Goal: Entertainment & Leisure: Consume media (video, audio)

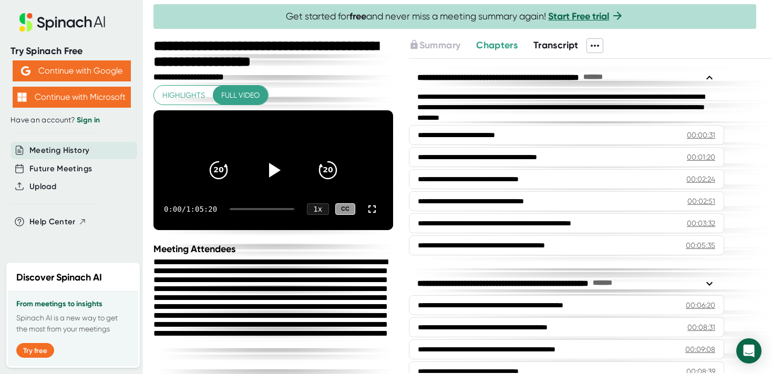
click at [199, 90] on span "Highlights" at bounding box center [183, 95] width 43 height 13
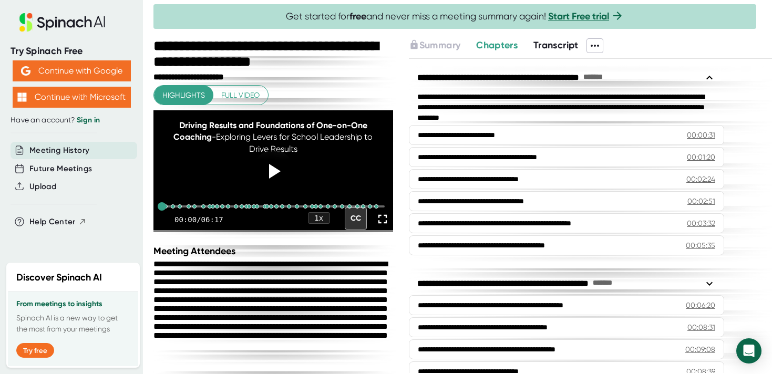
click at [230, 95] on span "Full video" at bounding box center [240, 95] width 38 height 13
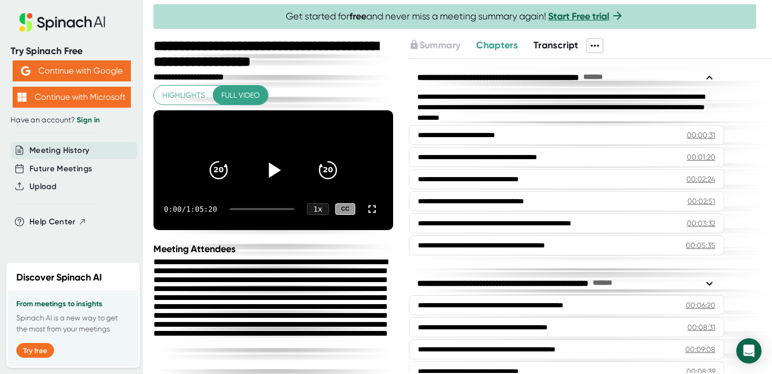
click at [271, 178] on icon at bounding box center [274, 169] width 12 height 15
click at [371, 215] on icon at bounding box center [372, 209] width 13 height 13
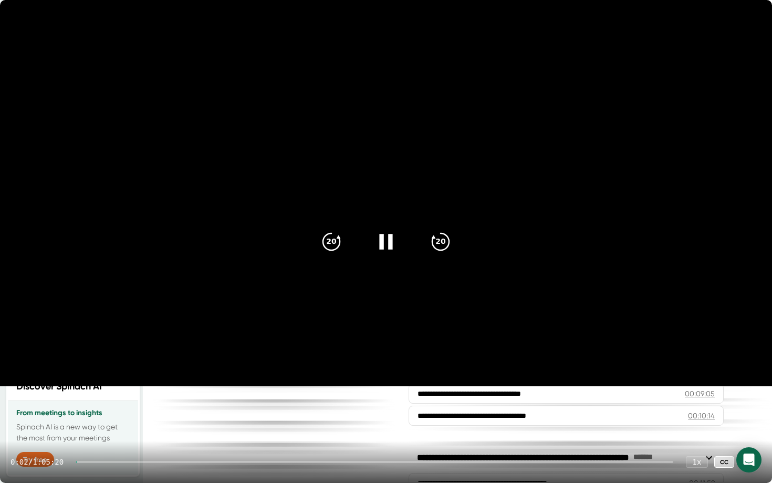
click at [393, 241] on icon at bounding box center [386, 241] width 26 height 26
click at [391, 242] on icon at bounding box center [386, 241] width 26 height 26
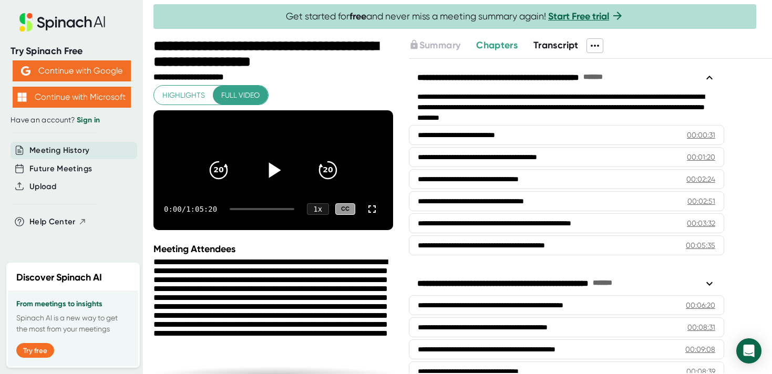
click at [276, 182] on icon at bounding box center [273, 170] width 26 height 26
click at [322, 215] on div "1 x" at bounding box center [317, 209] width 23 height 12
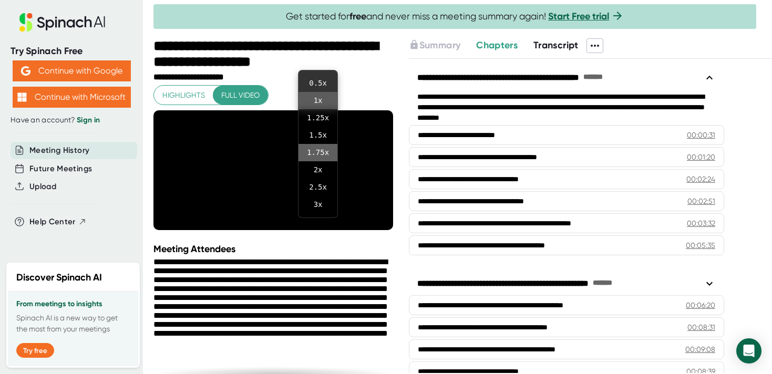
click at [321, 153] on li "1.75 x" at bounding box center [317, 152] width 39 height 17
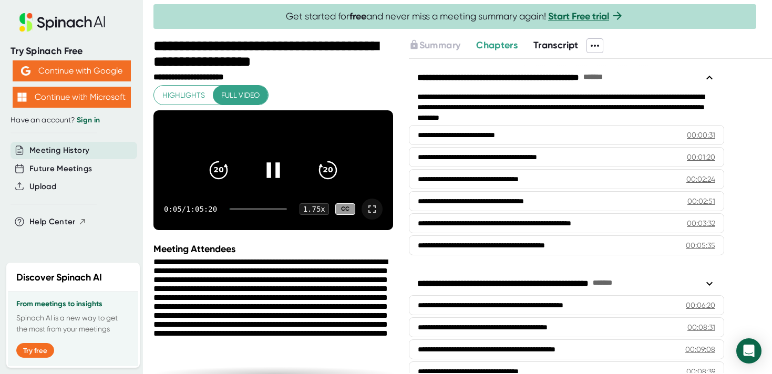
click at [376, 215] on icon at bounding box center [372, 209] width 13 height 13
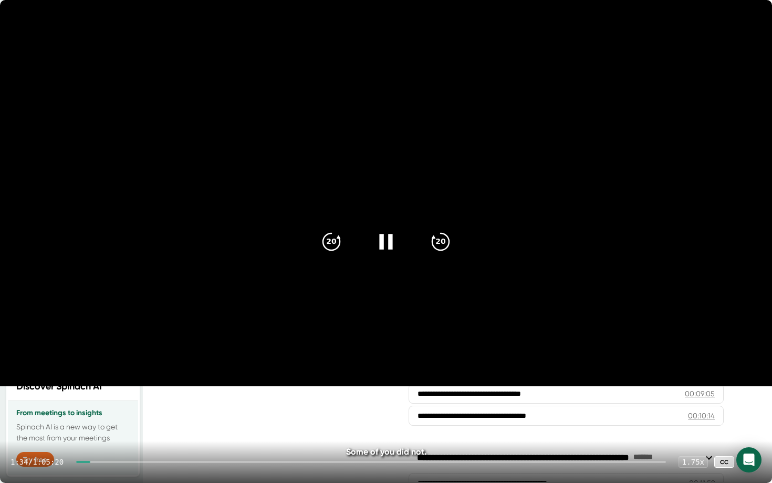
click at [400, 245] on div at bounding box center [386, 242] width 44 height 44
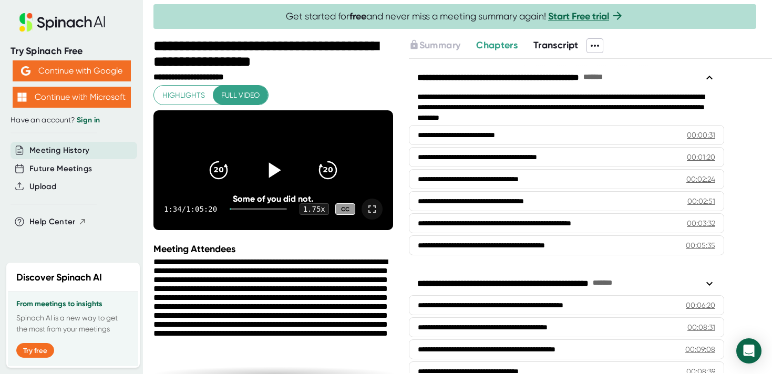
click at [274, 172] on icon at bounding box center [273, 170] width 26 height 26
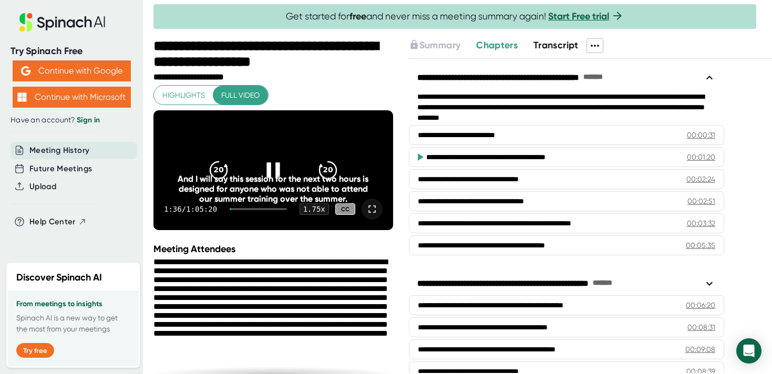
click at [375, 215] on icon at bounding box center [372, 209] width 13 height 13
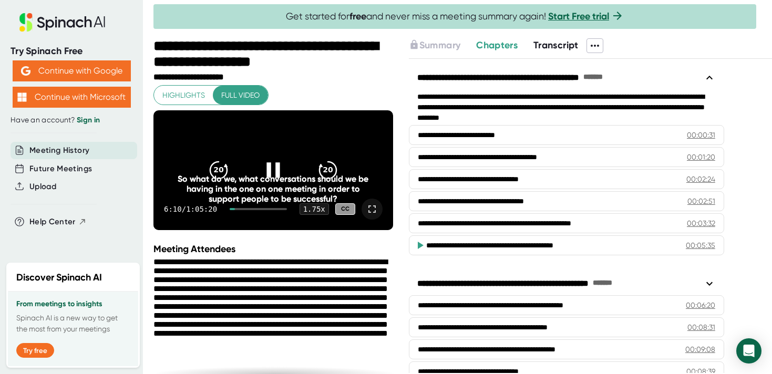
click at [373, 213] on icon at bounding box center [371, 208] width 7 height 7
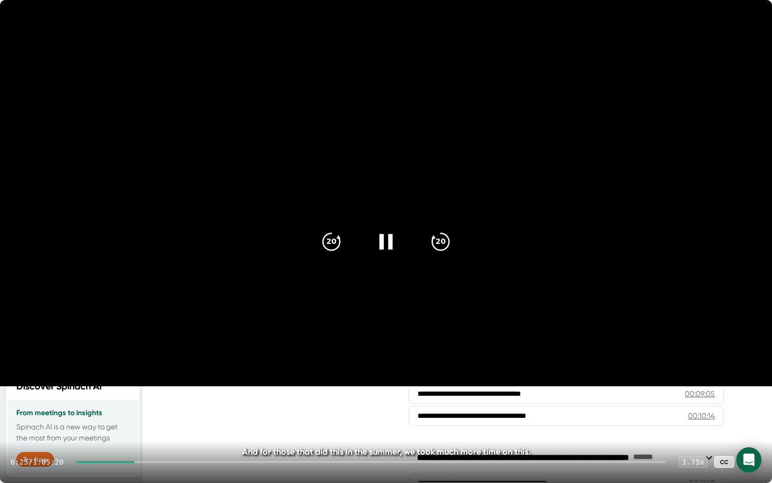
click at [380, 250] on icon at bounding box center [386, 241] width 26 height 26
click at [392, 245] on icon at bounding box center [386, 241] width 26 height 26
click at [378, 246] on icon at bounding box center [386, 241] width 26 height 26
click at [380, 248] on icon at bounding box center [386, 241] width 26 height 26
click at [413, 273] on video at bounding box center [386, 193] width 772 height 386
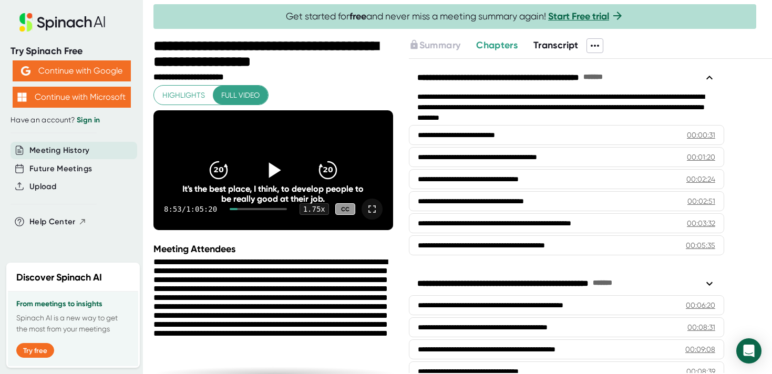
click at [279, 174] on icon at bounding box center [273, 170] width 26 height 26
click at [375, 213] on icon at bounding box center [371, 208] width 7 height 7
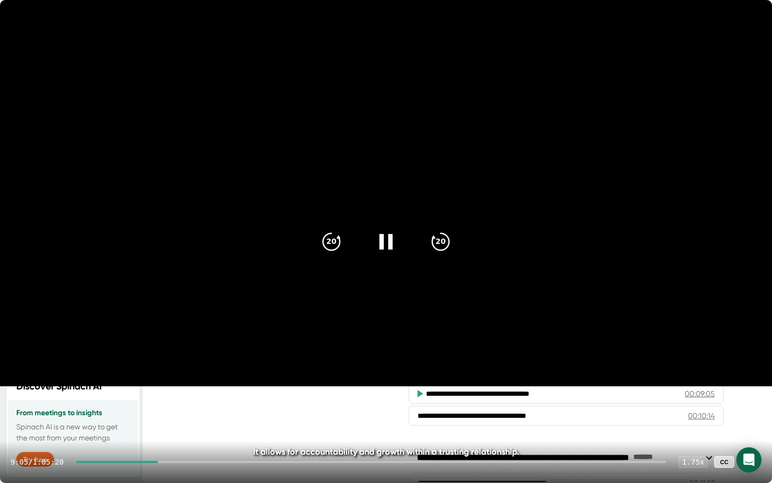
click at [390, 247] on icon at bounding box center [385, 241] width 13 height 15
click at [390, 247] on icon at bounding box center [386, 241] width 26 height 26
click at [395, 243] on icon at bounding box center [386, 241] width 26 height 26
click at [393, 243] on icon at bounding box center [386, 241] width 26 height 26
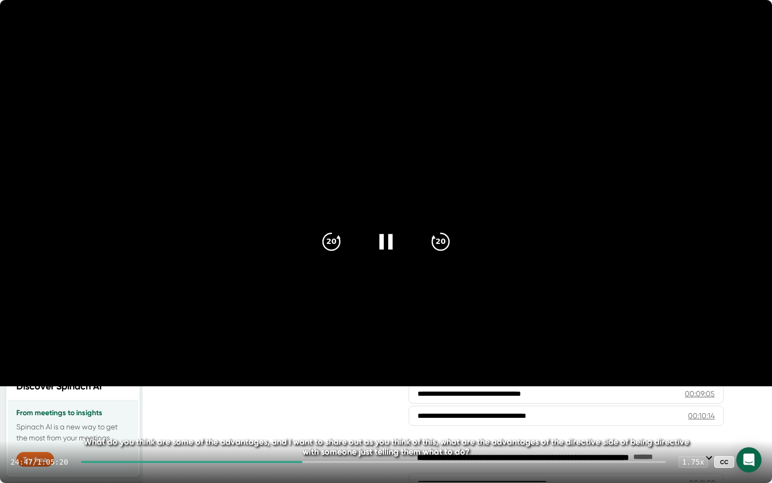
click at [401, 240] on div at bounding box center [386, 242] width 44 height 44
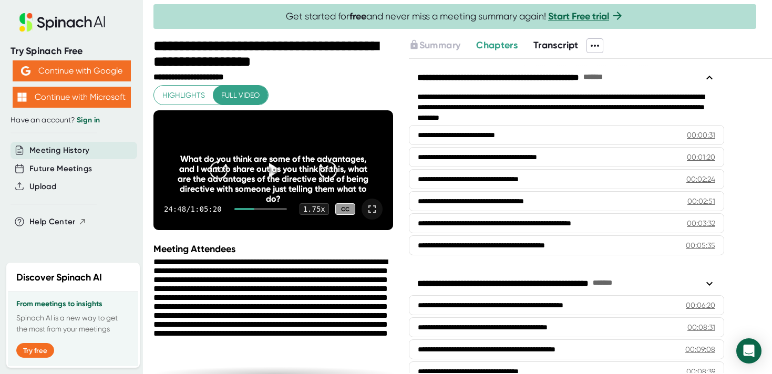
click at [267, 183] on div "What do you think are some of the advantages, and I want to share out as you th…" at bounding box center [274, 179] width 192 height 50
click at [277, 179] on div "What do you think are some of the advantages, and I want to share out as you th…" at bounding box center [274, 179] width 192 height 50
click at [274, 164] on div at bounding box center [273, 170] width 44 height 44
click at [372, 215] on icon at bounding box center [372, 209] width 13 height 13
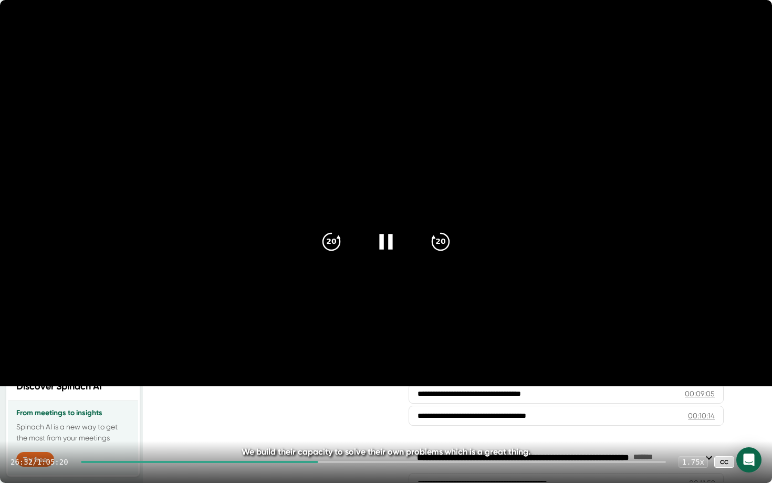
click at [389, 238] on icon at bounding box center [385, 241] width 13 height 15
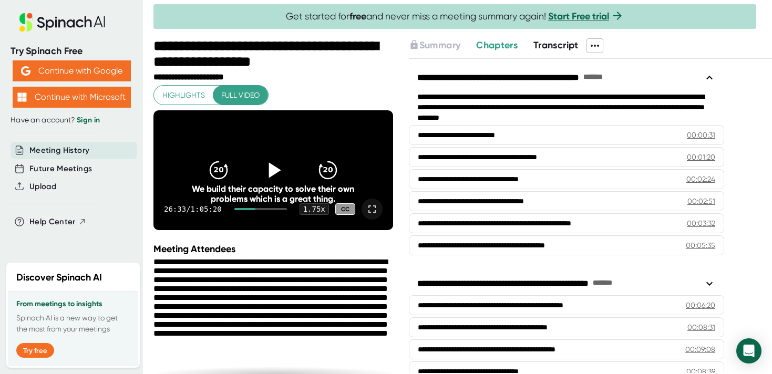
click at [277, 178] on icon at bounding box center [274, 169] width 12 height 15
click at [283, 183] on icon at bounding box center [273, 170] width 26 height 26
click at [373, 215] on icon at bounding box center [372, 209] width 13 height 13
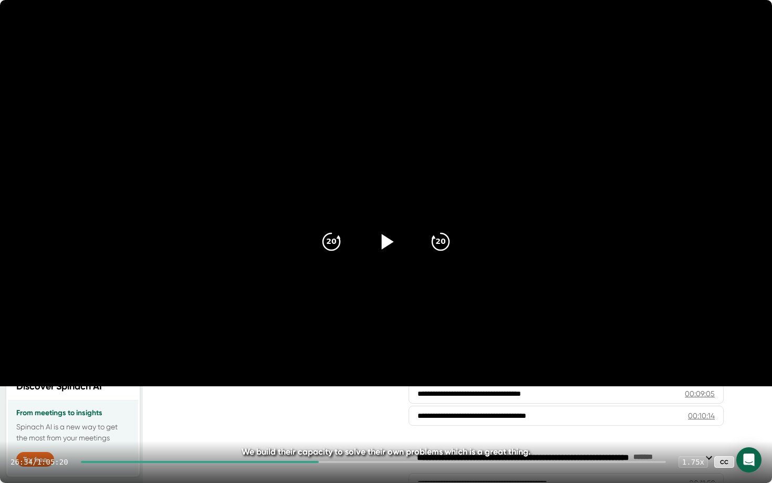
click at [390, 249] on icon at bounding box center [386, 241] width 26 height 26
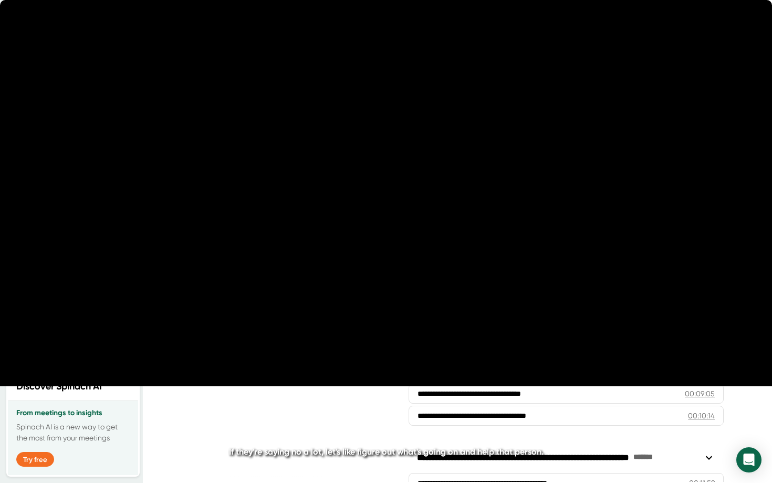
click at [381, 243] on icon at bounding box center [385, 241] width 13 height 15
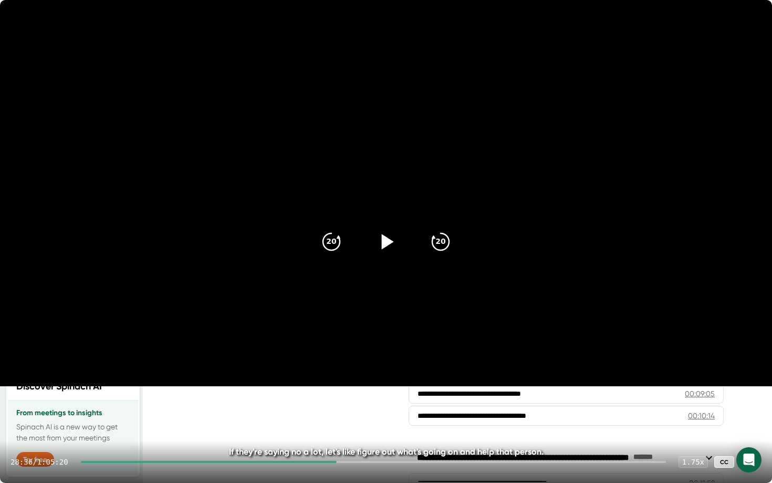
click at [388, 240] on icon at bounding box center [388, 241] width 12 height 15
click at [373, 245] on div at bounding box center [386, 242] width 44 height 44
